Goal: Task Accomplishment & Management: Use online tool/utility

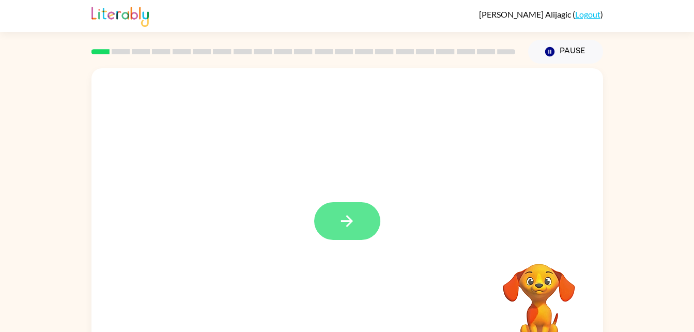
click at [353, 224] on icon "button" at bounding box center [347, 221] width 18 height 18
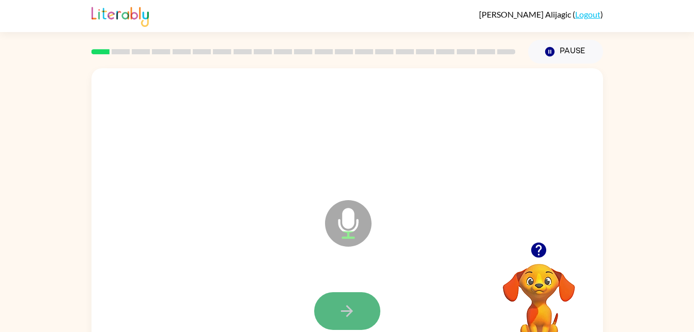
click at [359, 300] on button "button" at bounding box center [347, 311] width 66 height 38
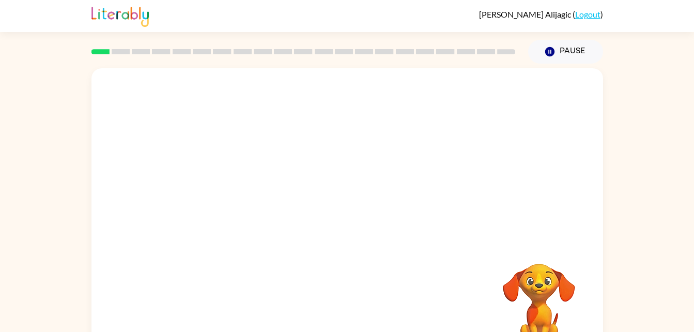
click at [548, 291] on video "Your browser must support playing .mp4 files to use Literably. Please try using…" at bounding box center [538, 298] width 103 height 103
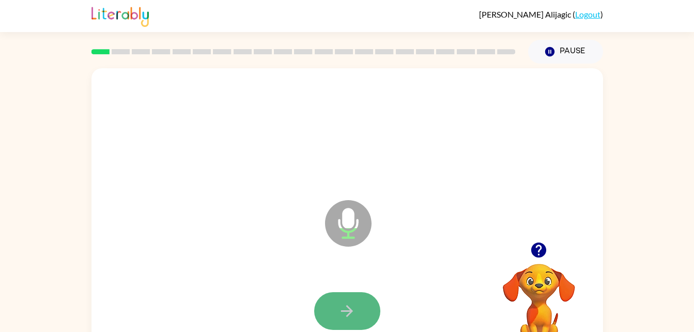
click at [349, 301] on button "button" at bounding box center [347, 311] width 66 height 38
click at [354, 314] on icon "button" at bounding box center [347, 311] width 18 height 18
click at [334, 294] on button "button" at bounding box center [347, 311] width 66 height 38
click at [349, 315] on icon "button" at bounding box center [347, 311] width 12 height 12
drag, startPoint x: 349, startPoint y: 315, endPoint x: 326, endPoint y: 304, distance: 25.0
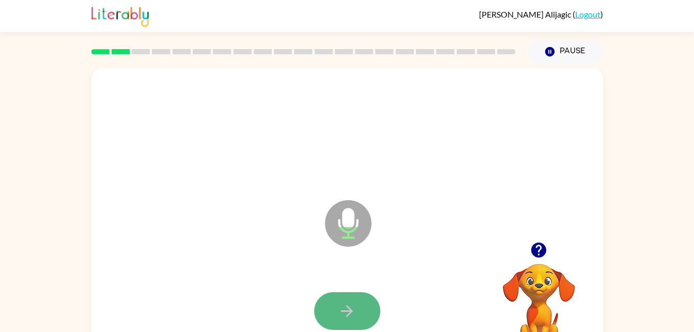
click at [326, 304] on button "button" at bounding box center [347, 311] width 66 height 38
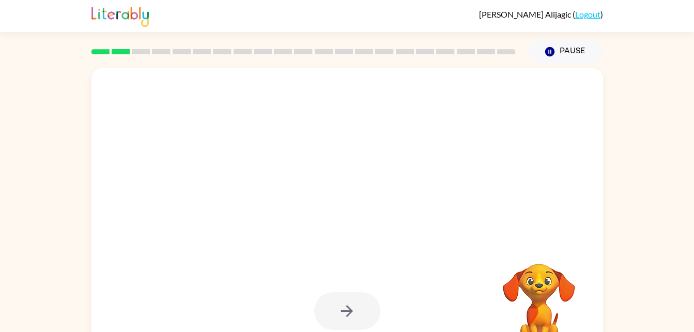
click at [402, 282] on div at bounding box center [347, 311] width 491 height 85
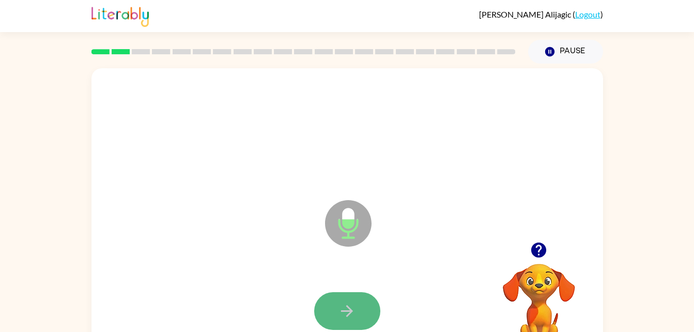
click at [372, 308] on button "button" at bounding box center [347, 311] width 66 height 38
drag, startPoint x: 372, startPoint y: 308, endPoint x: 341, endPoint y: 308, distance: 31.5
click at [341, 308] on icon "button" at bounding box center [347, 311] width 18 height 18
drag, startPoint x: 341, startPoint y: 308, endPoint x: 330, endPoint y: 308, distance: 11.4
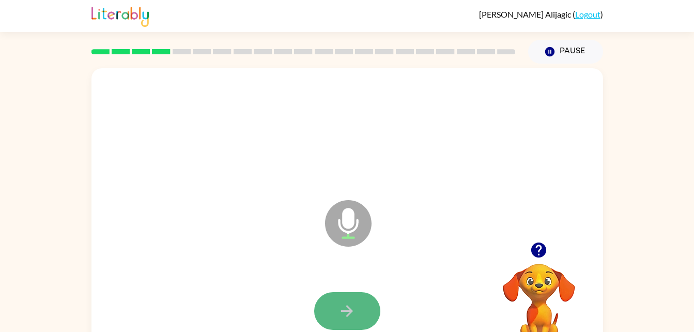
click at [330, 308] on button "button" at bounding box center [347, 311] width 66 height 38
drag, startPoint x: 330, startPoint y: 308, endPoint x: 319, endPoint y: 309, distance: 10.3
click at [319, 309] on button "button" at bounding box center [347, 311] width 66 height 38
click at [361, 306] on button "button" at bounding box center [347, 311] width 66 height 38
click at [367, 306] on button "button" at bounding box center [347, 311] width 66 height 38
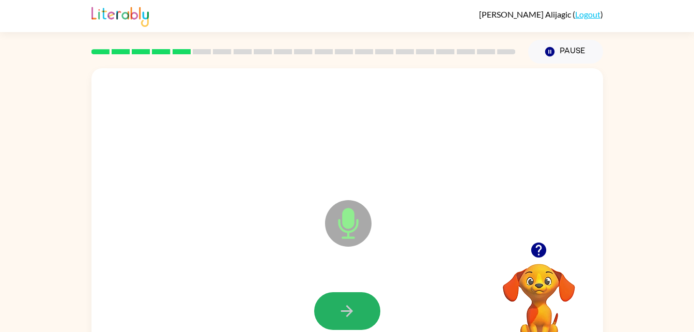
click at [367, 306] on button "button" at bounding box center [347, 311] width 66 height 38
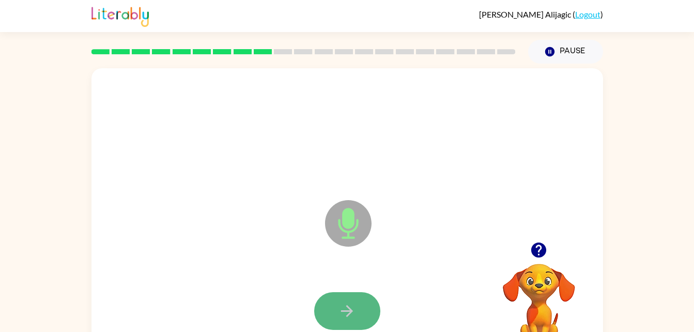
click at [367, 309] on button "button" at bounding box center [347, 311] width 66 height 38
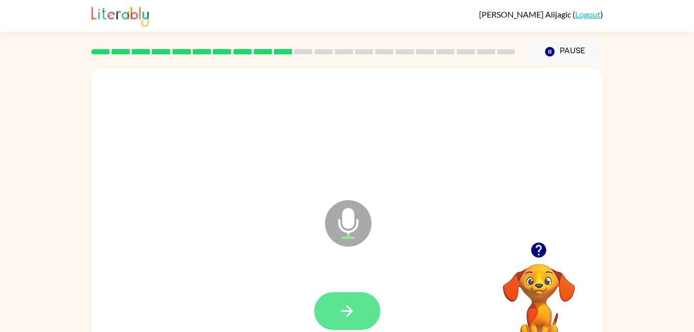
drag, startPoint x: 368, startPoint y: 318, endPoint x: 333, endPoint y: 316, distance: 35.2
click at [333, 316] on button "button" at bounding box center [347, 311] width 66 height 38
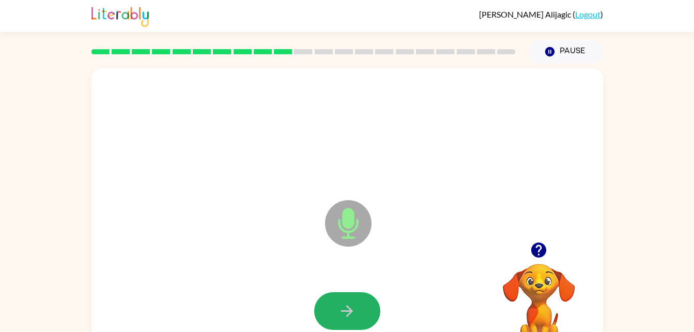
click at [333, 316] on button "button" at bounding box center [347, 311] width 66 height 38
click at [330, 316] on button "button" at bounding box center [347, 311] width 66 height 38
click at [330, 321] on button "button" at bounding box center [347, 311] width 66 height 38
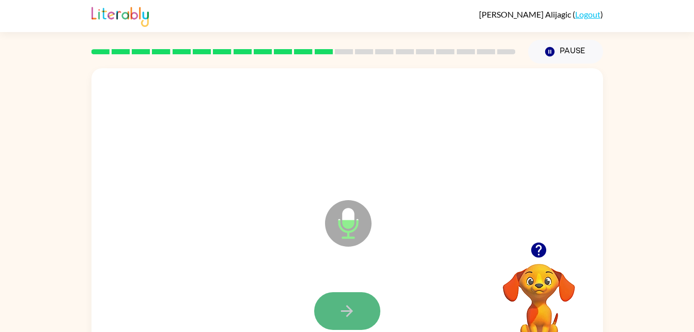
drag, startPoint x: 330, startPoint y: 321, endPoint x: 320, endPoint y: 308, distance: 15.9
click at [320, 308] on button "button" at bounding box center [347, 311] width 66 height 38
click at [339, 321] on button "button" at bounding box center [347, 311] width 66 height 38
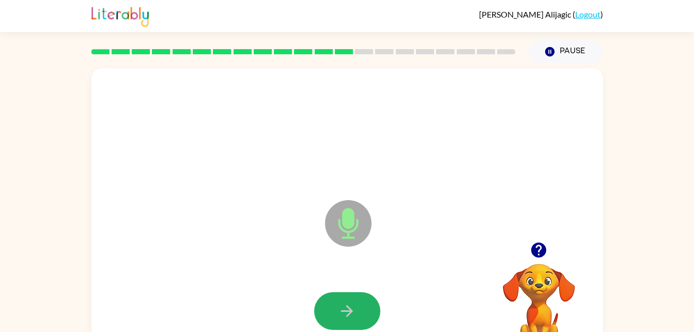
click at [339, 321] on button "button" at bounding box center [347, 311] width 66 height 38
drag, startPoint x: 339, startPoint y: 321, endPoint x: 327, endPoint y: 307, distance: 18.7
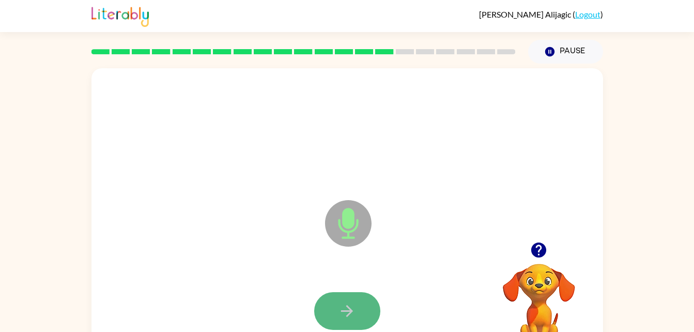
click at [327, 307] on button "button" at bounding box center [347, 311] width 66 height 38
click at [338, 315] on icon "button" at bounding box center [347, 311] width 18 height 18
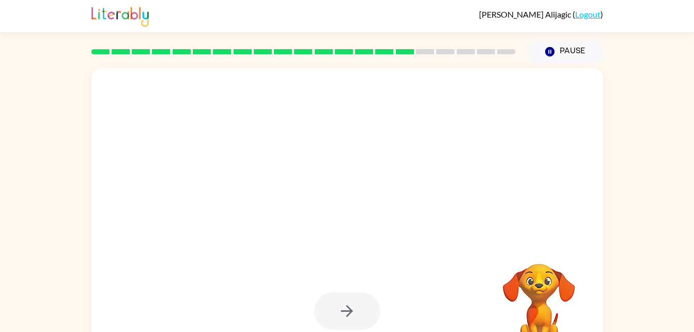
click at [338, 315] on div at bounding box center [347, 311] width 66 height 38
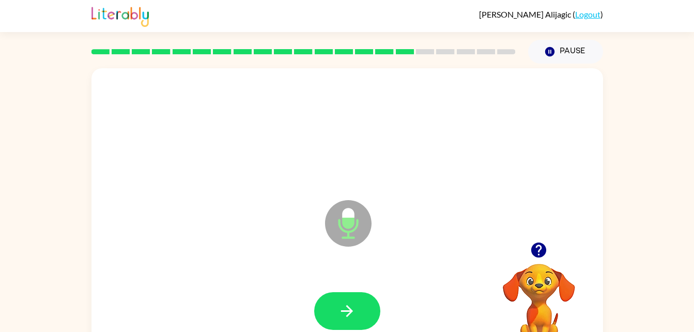
click at [338, 315] on icon "button" at bounding box center [347, 311] width 18 height 18
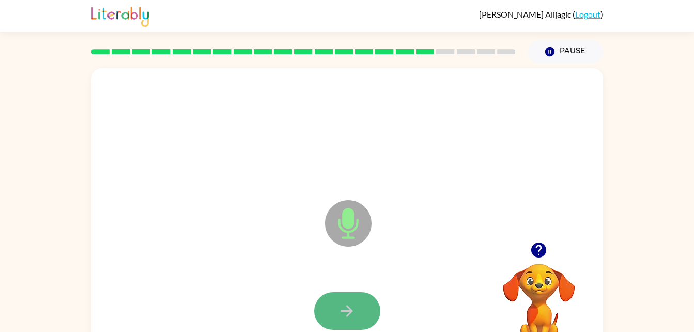
click at [336, 313] on button "button" at bounding box center [347, 311] width 66 height 38
drag, startPoint x: 336, startPoint y: 313, endPoint x: 331, endPoint y: 324, distance: 12.7
click at [331, 324] on button "button" at bounding box center [347, 311] width 66 height 38
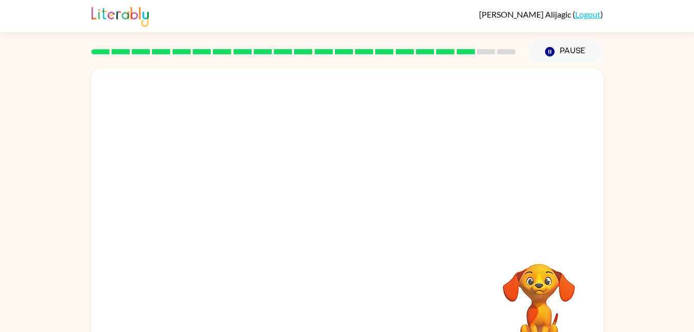
click at [642, 175] on div "Your browser must support playing .mp4 files to use Literably. Please try using…" at bounding box center [347, 214] width 694 height 300
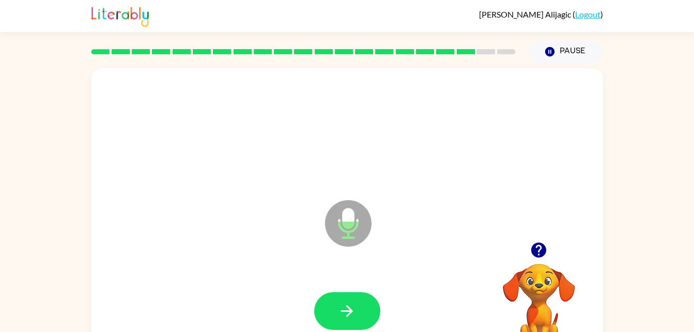
click at [294, 293] on div at bounding box center [347, 311] width 491 height 85
click at [323, 320] on button "button" at bounding box center [347, 311] width 66 height 38
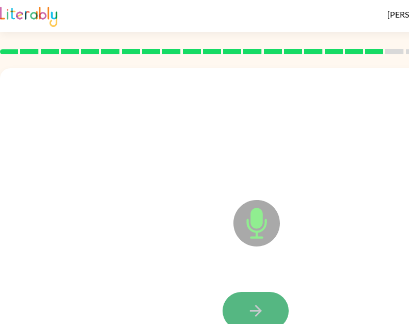
click at [236, 293] on button "button" at bounding box center [256, 311] width 66 height 38
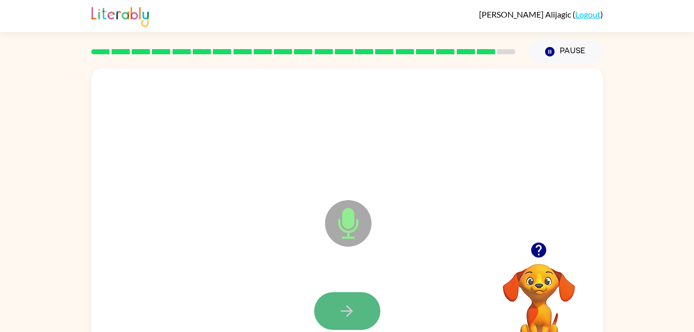
click at [337, 301] on button "button" at bounding box center [347, 311] width 66 height 38
click at [336, 303] on button "button" at bounding box center [347, 311] width 66 height 38
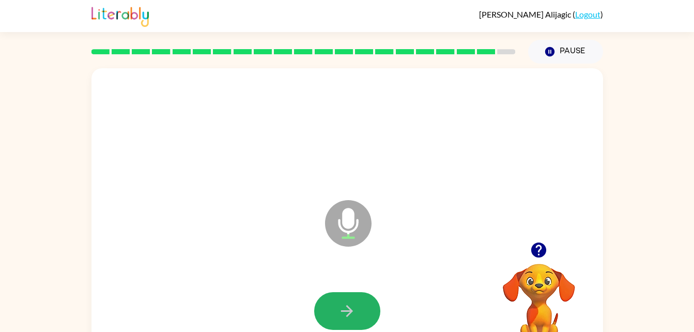
click at [336, 303] on button "button" at bounding box center [347, 311] width 66 height 38
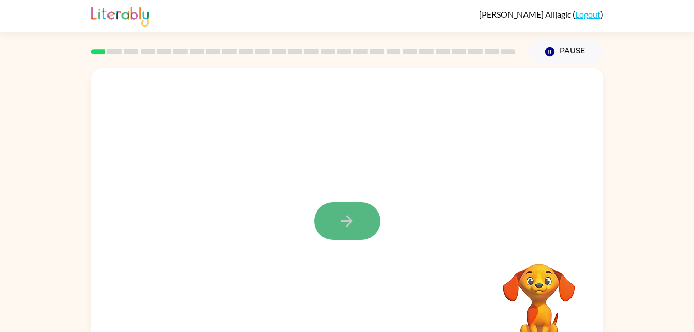
click at [344, 228] on icon "button" at bounding box center [347, 221] width 18 height 18
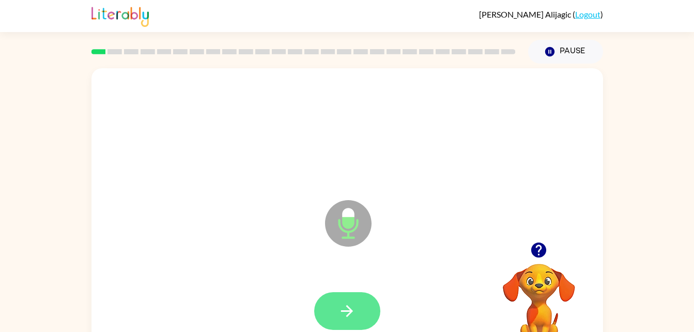
drag, startPoint x: 344, startPoint y: 228, endPoint x: 348, endPoint y: 305, distance: 76.6
click at [348, 305] on div "Microphone The Microphone is here when it is your turn to talk" at bounding box center [346, 215] width 511 height 295
click at [348, 305] on icon "button" at bounding box center [347, 311] width 18 height 18
drag, startPoint x: 363, startPoint y: 304, endPoint x: 351, endPoint y: 307, distance: 12.9
click at [351, 307] on icon "button" at bounding box center [347, 311] width 18 height 18
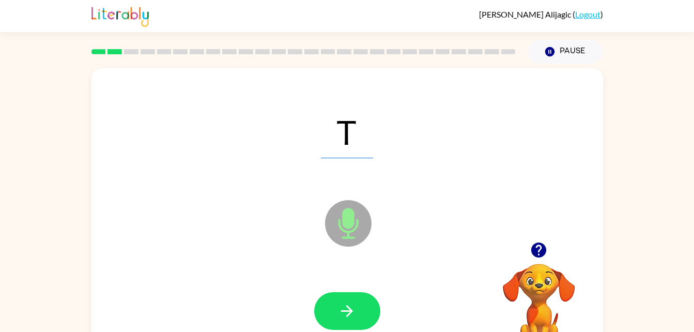
click at [361, 311] on button "button" at bounding box center [347, 311] width 66 height 38
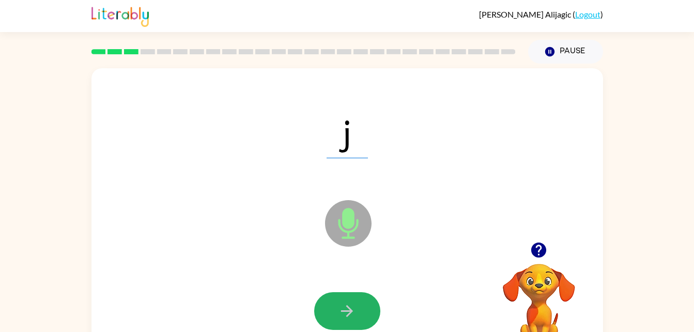
click at [361, 311] on button "button" at bounding box center [347, 311] width 66 height 38
click at [361, 311] on div at bounding box center [347, 311] width 66 height 38
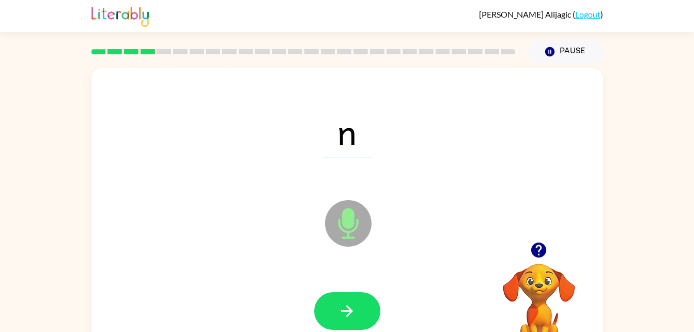
click at [361, 311] on button "button" at bounding box center [347, 311] width 66 height 38
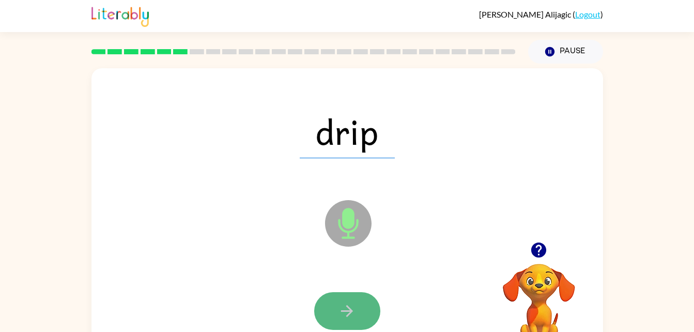
click at [361, 311] on button "button" at bounding box center [347, 311] width 66 height 38
click at [361, 311] on div at bounding box center [347, 311] width 66 height 38
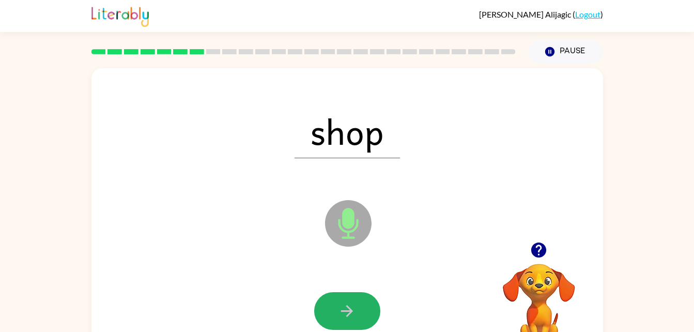
click at [361, 311] on button "button" at bounding box center [347, 311] width 66 height 38
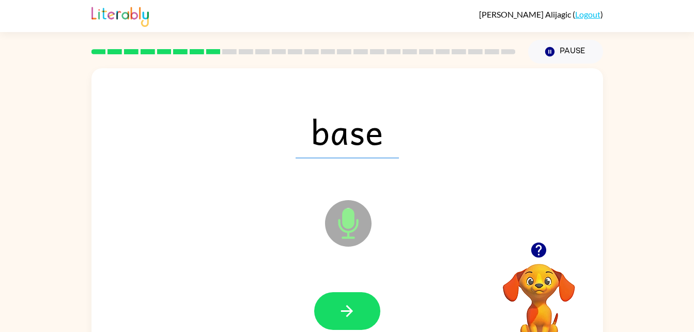
click at [361, 311] on button "button" at bounding box center [347, 311] width 66 height 38
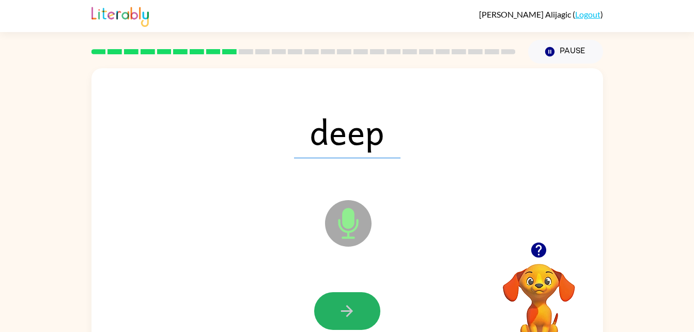
click at [361, 311] on button "button" at bounding box center [347, 311] width 66 height 38
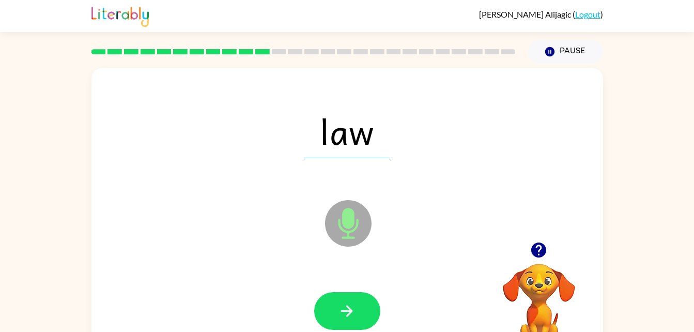
click at [361, 311] on button "button" at bounding box center [347, 311] width 66 height 38
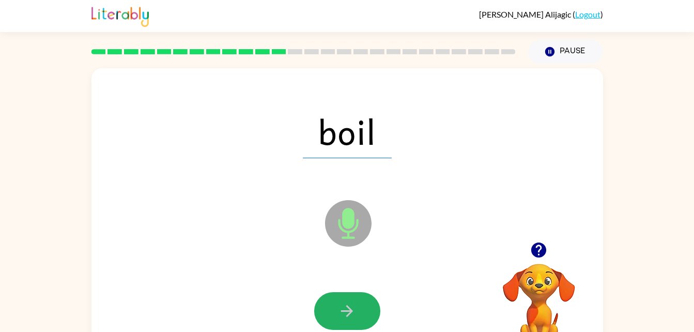
click at [361, 311] on button "button" at bounding box center [347, 311] width 66 height 38
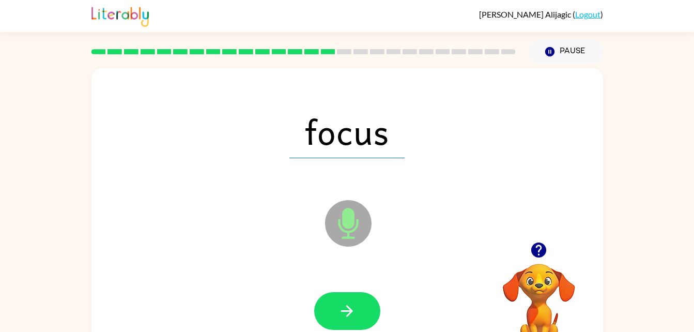
drag, startPoint x: 361, startPoint y: 311, endPoint x: 363, endPoint y: 317, distance: 6.0
click at [363, 317] on button "button" at bounding box center [347, 311] width 66 height 38
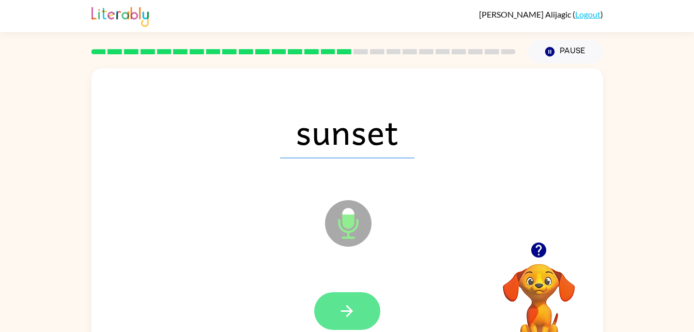
click at [363, 317] on button "button" at bounding box center [347, 311] width 66 height 38
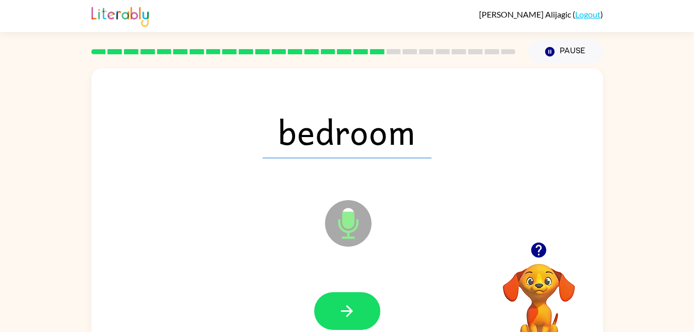
click at [363, 317] on button "button" at bounding box center [347, 311] width 66 height 38
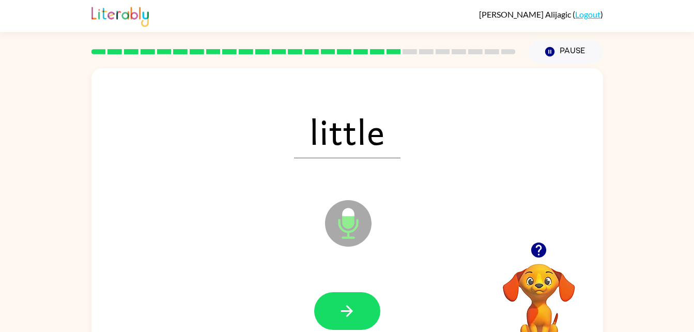
click at [363, 317] on button "button" at bounding box center [347, 311] width 66 height 38
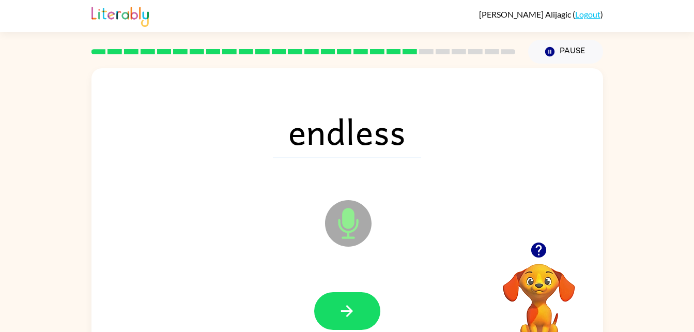
click at [363, 317] on button "button" at bounding box center [347, 311] width 66 height 38
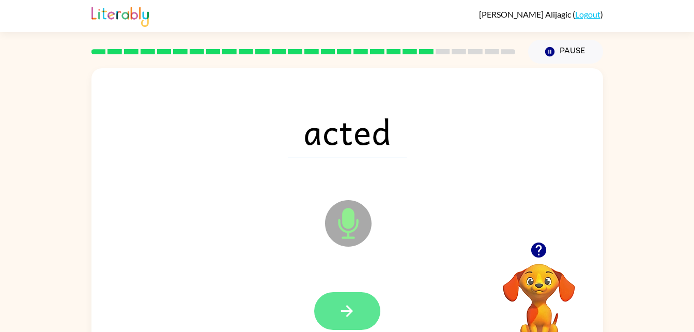
click at [363, 317] on button "button" at bounding box center [347, 311] width 66 height 38
click at [363, 317] on div at bounding box center [347, 311] width 66 height 38
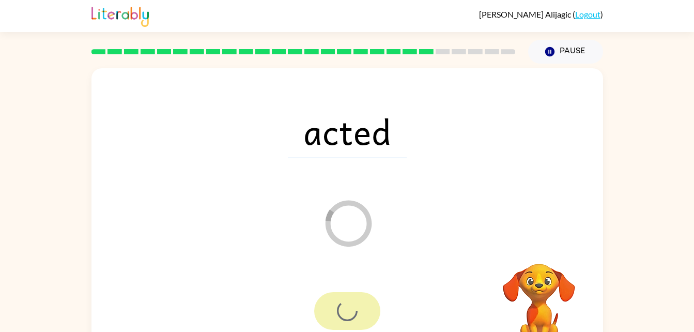
click at [363, 317] on div at bounding box center [347, 311] width 66 height 38
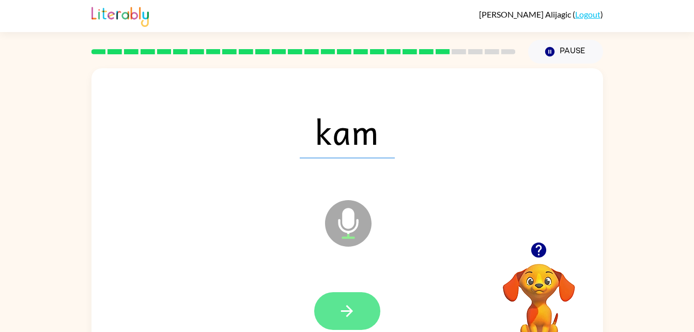
click at [363, 317] on button "button" at bounding box center [347, 311] width 66 height 38
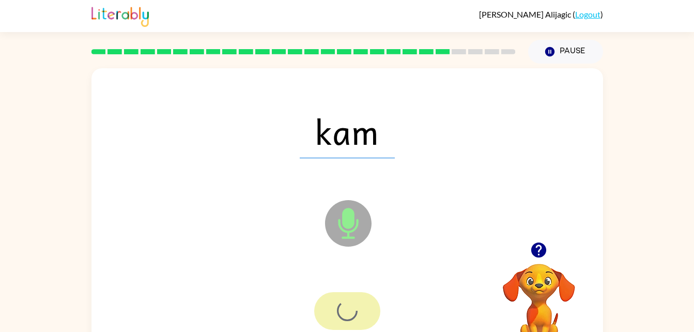
click at [363, 317] on div at bounding box center [347, 311] width 66 height 38
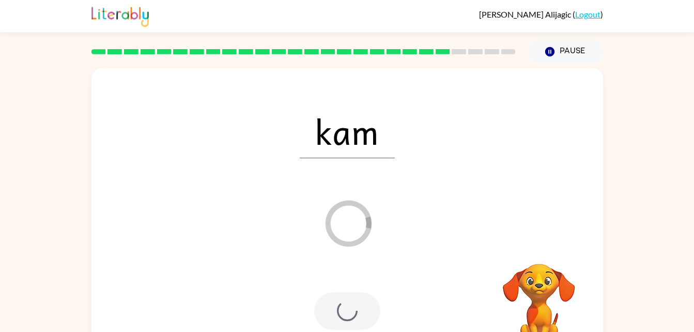
click at [363, 317] on div at bounding box center [347, 311] width 66 height 38
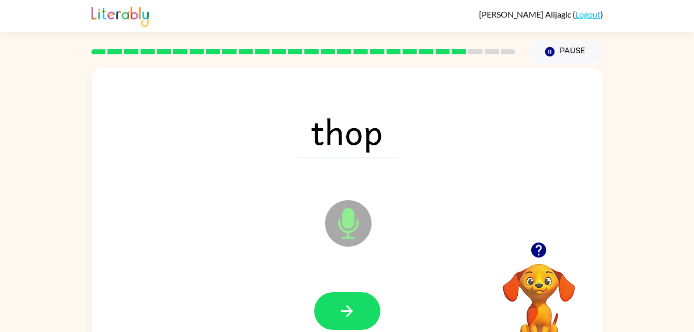
click at [363, 317] on button "button" at bounding box center [347, 311] width 66 height 38
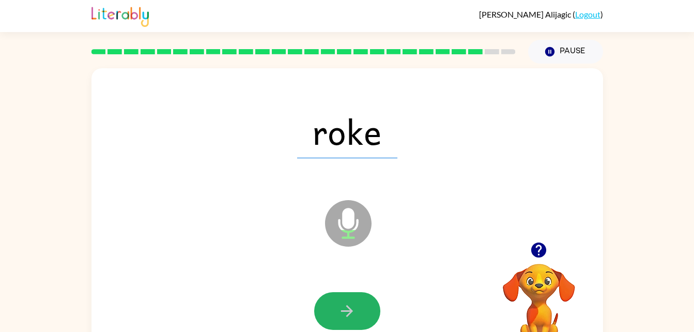
click at [363, 317] on button "button" at bounding box center [347, 311] width 66 height 38
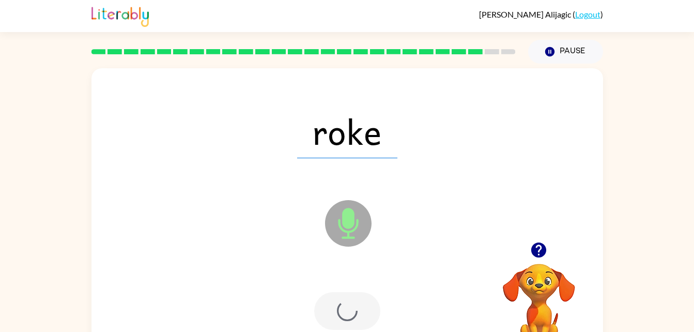
click at [363, 317] on div at bounding box center [347, 311] width 66 height 38
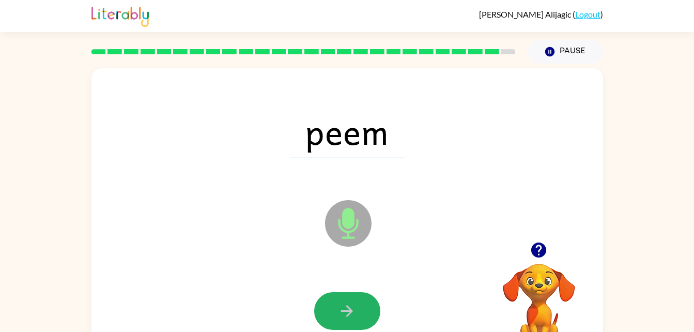
click at [363, 317] on button "button" at bounding box center [347, 311] width 66 height 38
